Goal: Check status: Check status

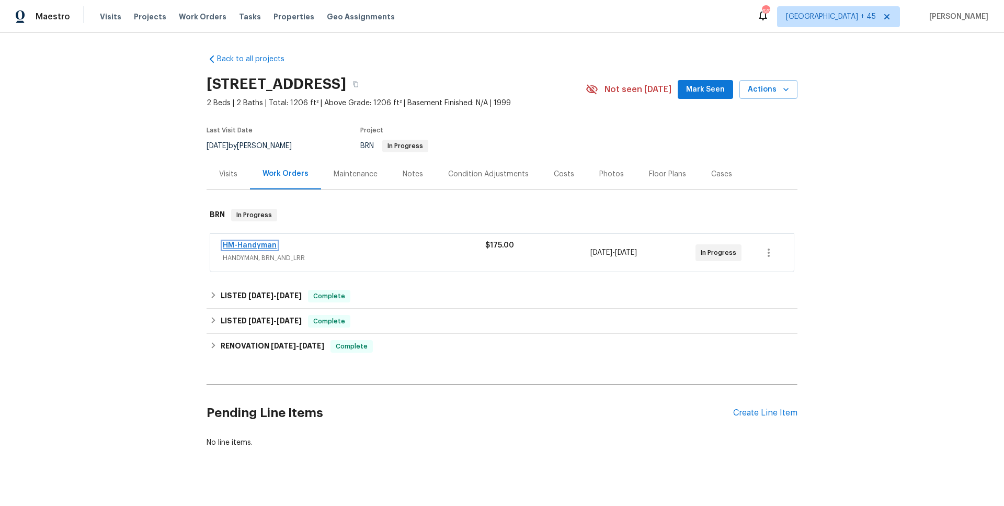
click at [265, 247] on link "HM-Handyman" at bounding box center [250, 245] width 54 height 7
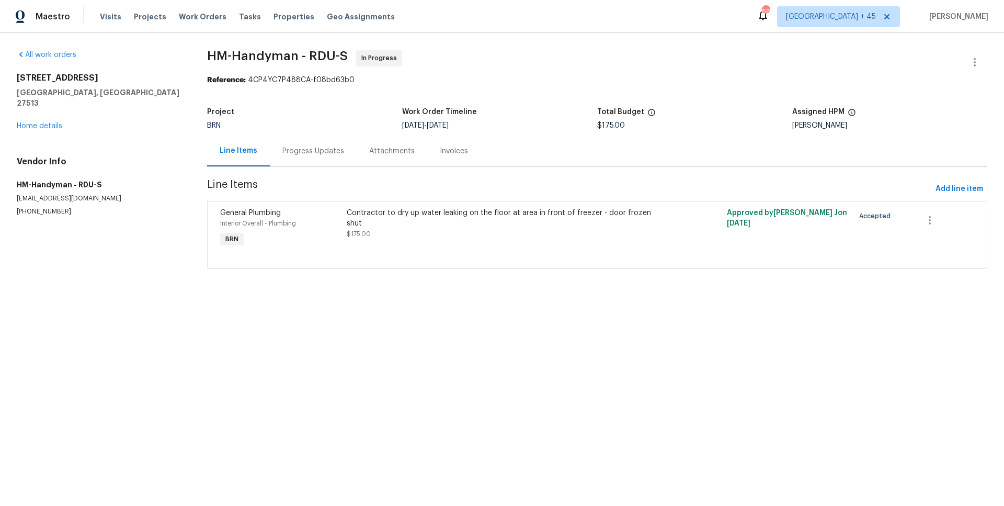
click at [305, 157] on div "Progress Updates" at bounding box center [313, 150] width 87 height 31
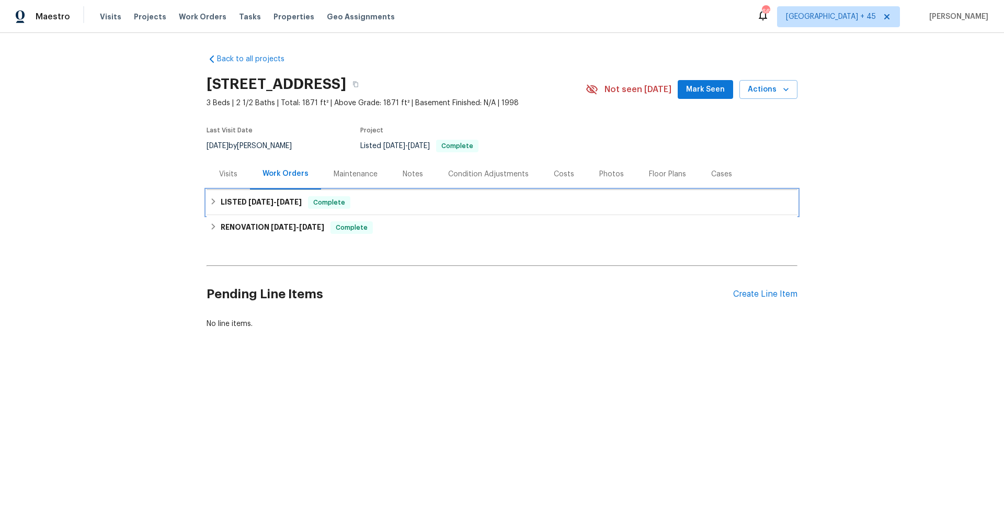
click at [294, 205] on span "[DATE]" at bounding box center [289, 201] width 25 height 7
